Goal: Find specific page/section: Find specific page/section

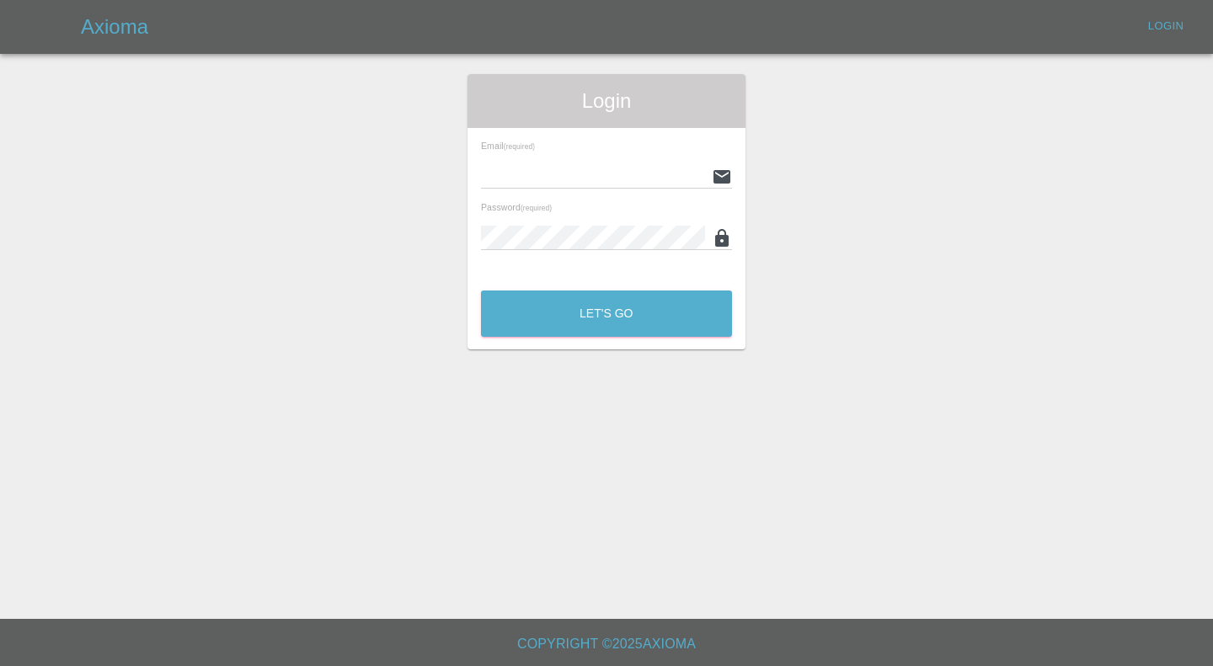
type input "[PERSON_NAME][EMAIL_ADDRESS][PERSON_NAME][DOMAIN_NAME]"
click at [566, 339] on div "Let's Go" at bounding box center [606, 309] width 253 height 63
click at [599, 317] on button "Let's Go" at bounding box center [606, 314] width 251 height 46
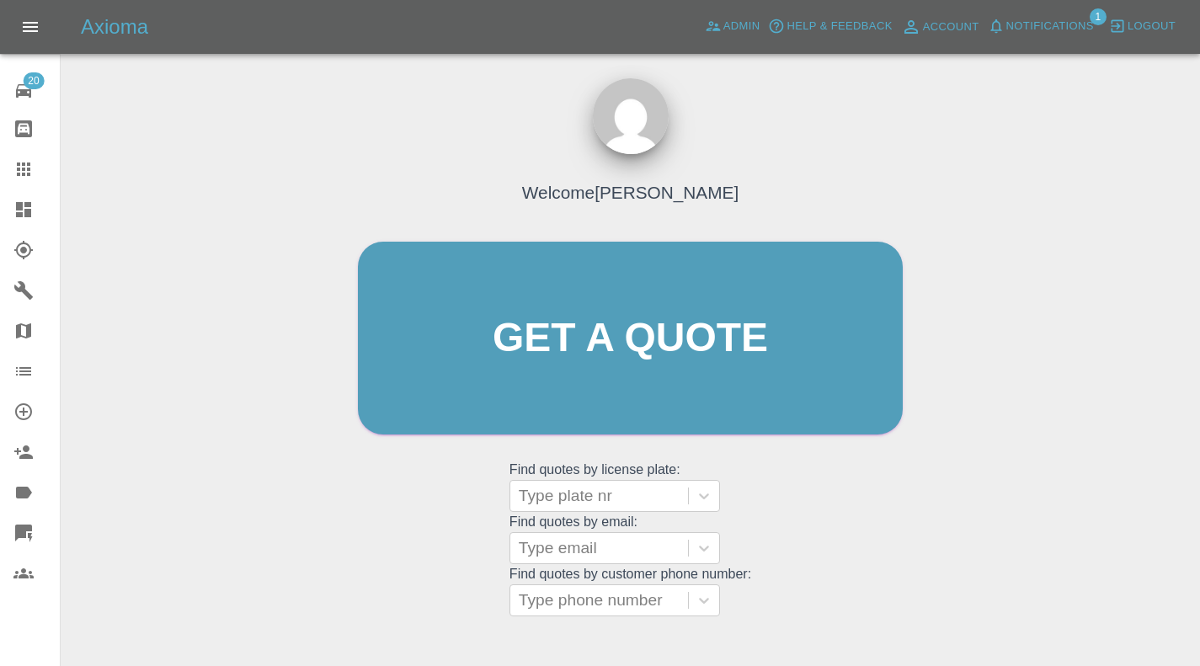
click at [26, 205] on icon at bounding box center [23, 209] width 15 height 15
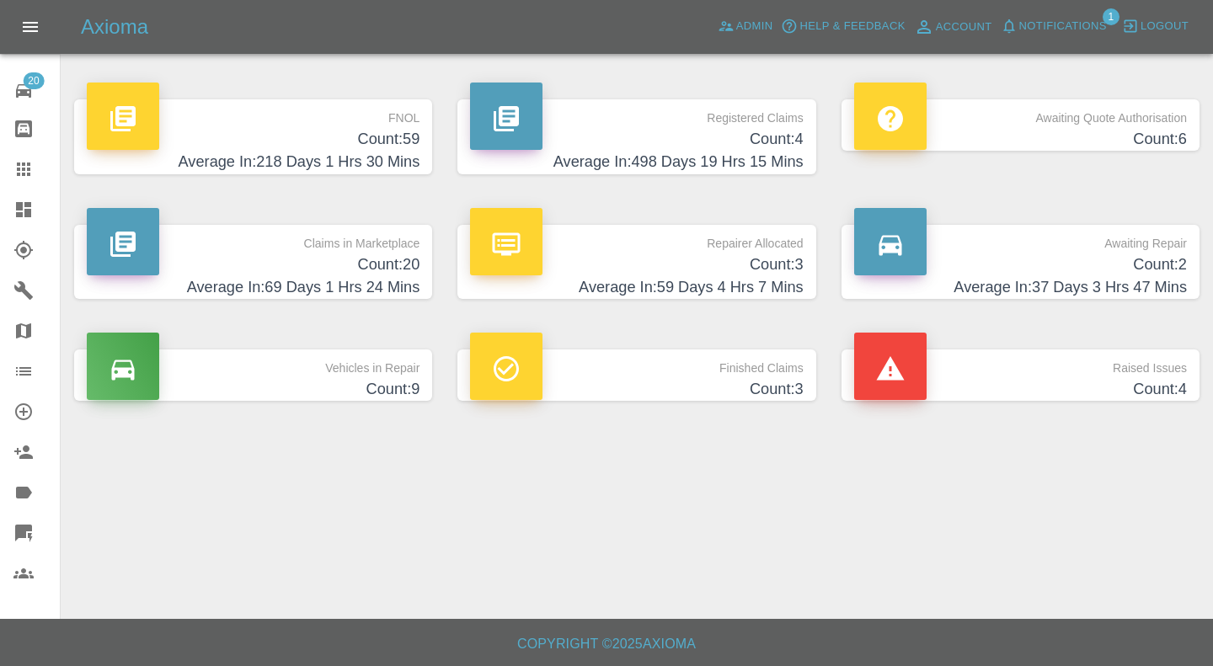
click at [339, 147] on h4 "Count: 59" at bounding box center [253, 139] width 333 height 23
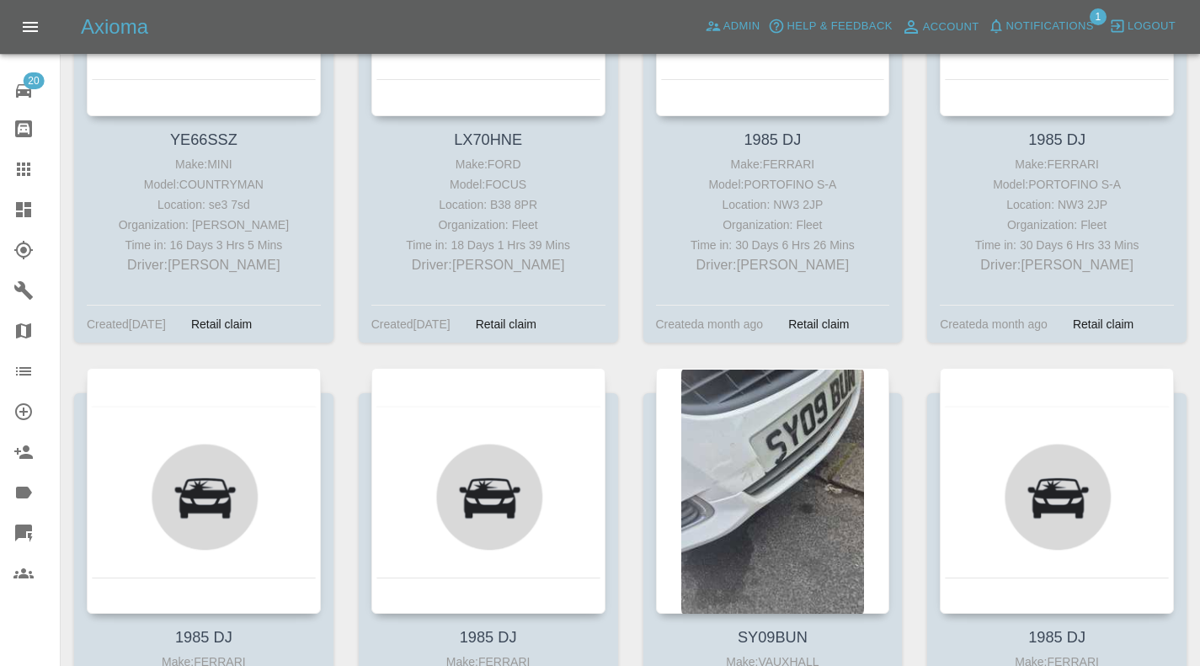
scroll to position [112, 0]
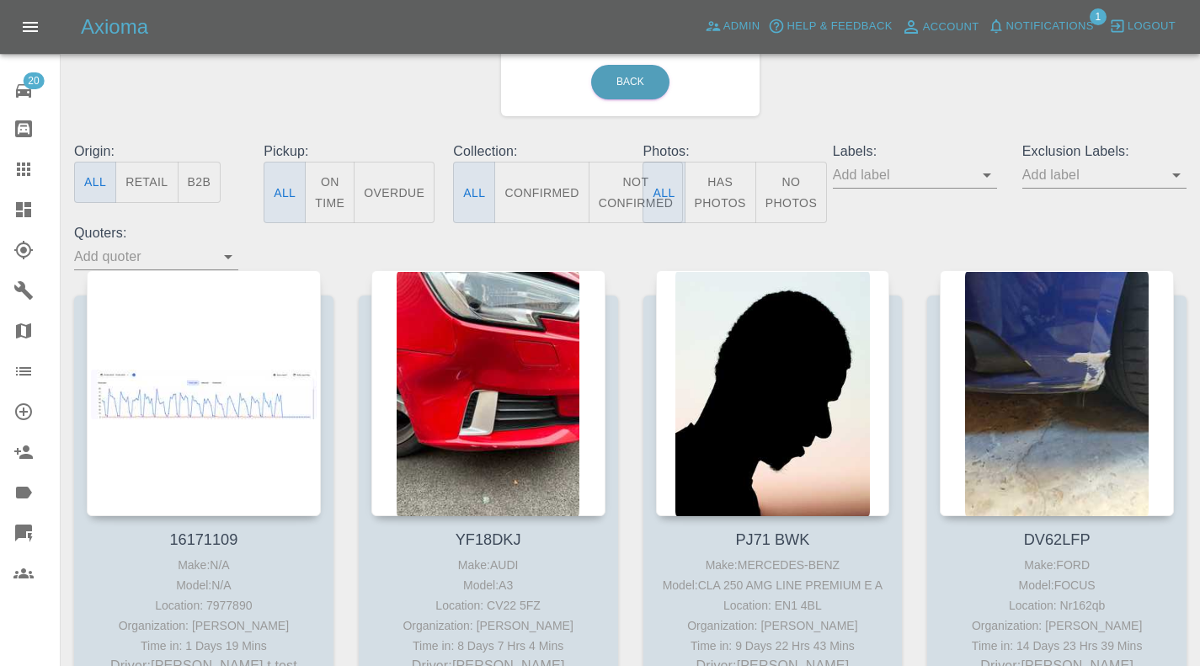
click at [21, 205] on icon at bounding box center [23, 209] width 15 height 15
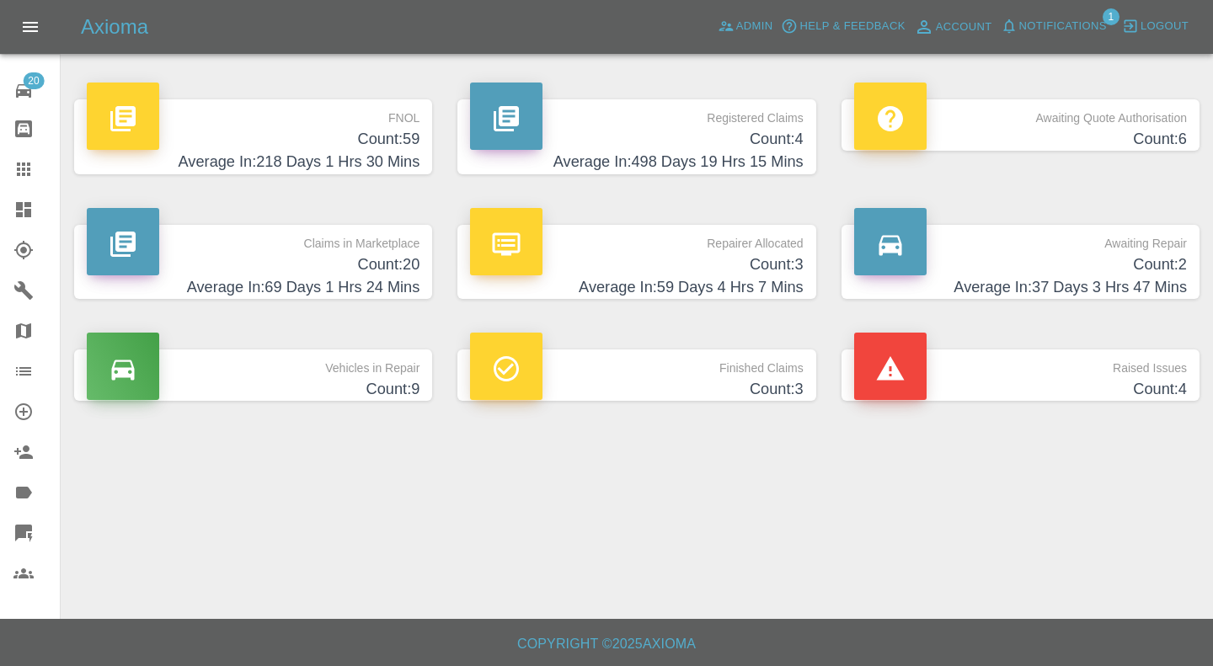
click at [28, 523] on icon at bounding box center [23, 533] width 20 height 20
